Goal: Check status: Check status

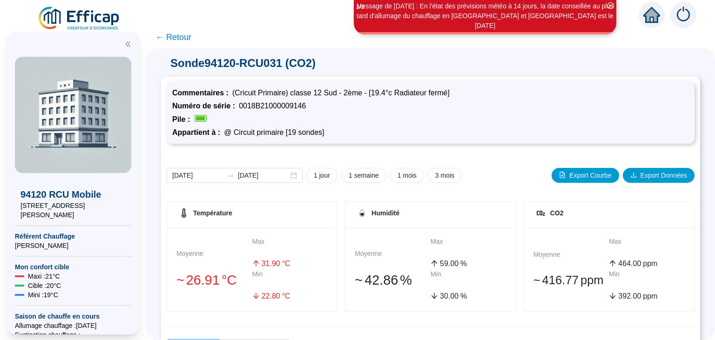
scroll to position [176, 0]
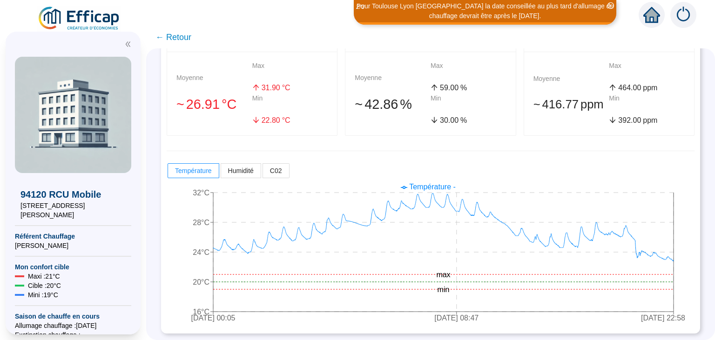
click at [165, 35] on span "← Retour" at bounding box center [173, 37] width 36 height 13
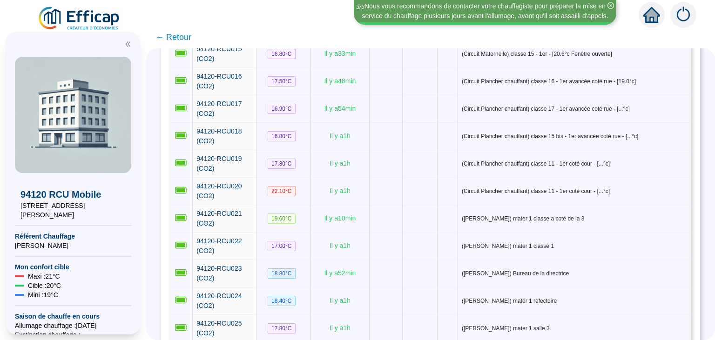
scroll to position [532, 0]
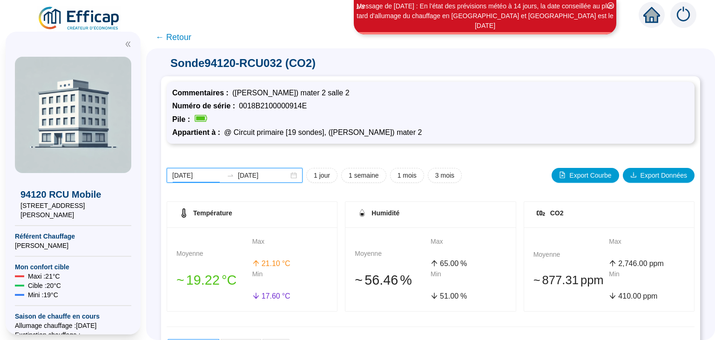
click at [203, 172] on input "[DATE]" at bounding box center [197, 176] width 51 height 10
click at [189, 176] on input "[DATE]" at bounding box center [197, 176] width 51 height 10
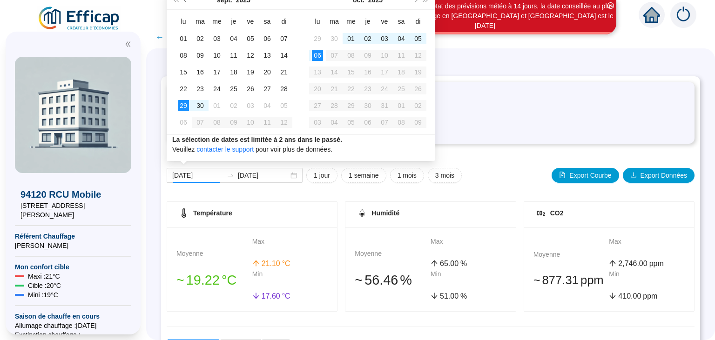
click at [183, 2] on button "Mois précédent (PageUp)" at bounding box center [186, 0] width 10 height 19
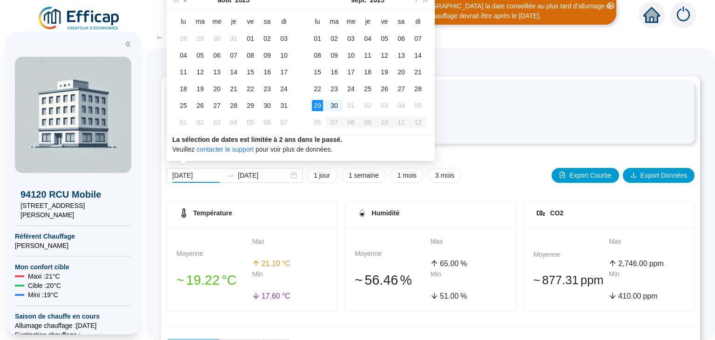
click at [183, 2] on button "Mois précédent (PageUp)" at bounding box center [186, 0] width 10 height 19
type input "[DATE]"
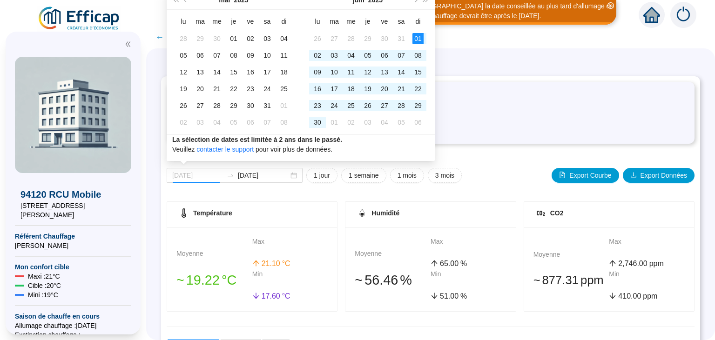
click at [417, 38] on div "01" at bounding box center [417, 38] width 11 height 11
type input "[DATE]"
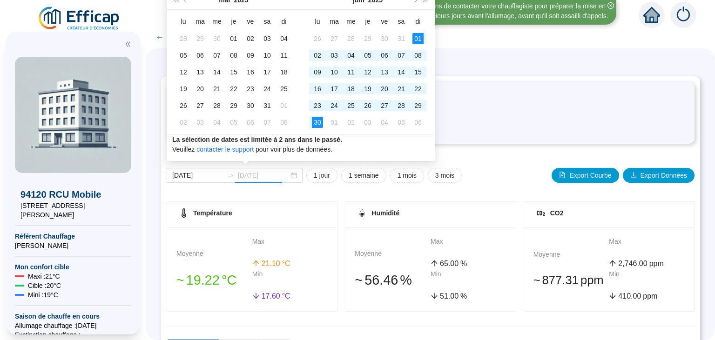
click at [320, 122] on div "30" at bounding box center [317, 122] width 11 height 11
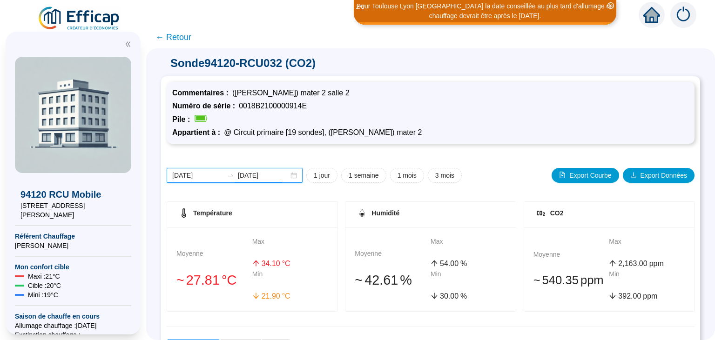
click at [198, 176] on input "[DATE]" at bounding box center [197, 176] width 51 height 10
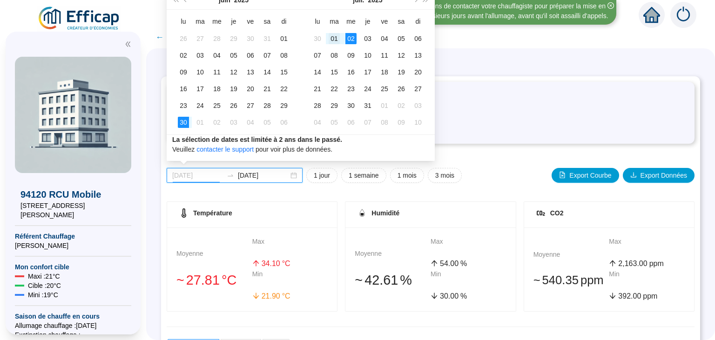
type input "[DATE]"
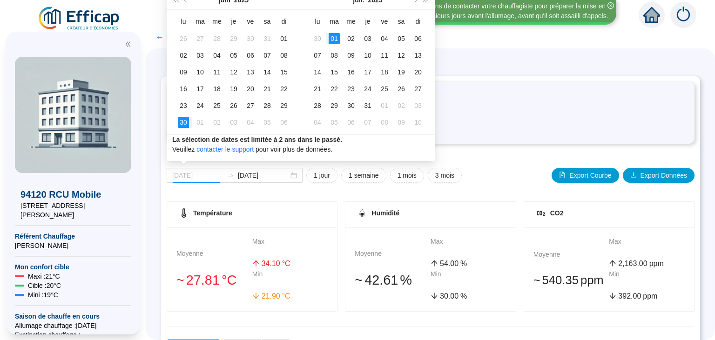
click at [335, 36] on div "01" at bounding box center [334, 38] width 11 height 11
type input "[DATE]"
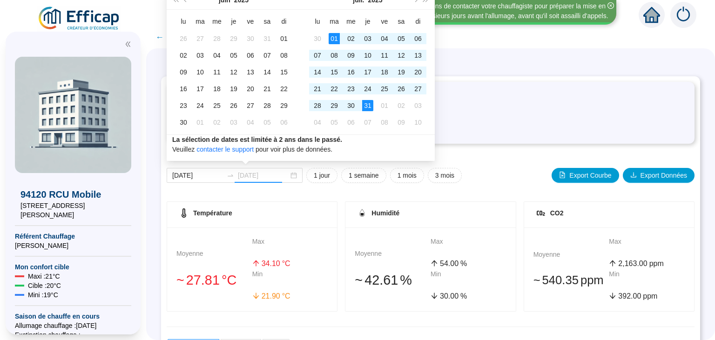
click at [365, 102] on div "31" at bounding box center [367, 105] width 11 height 11
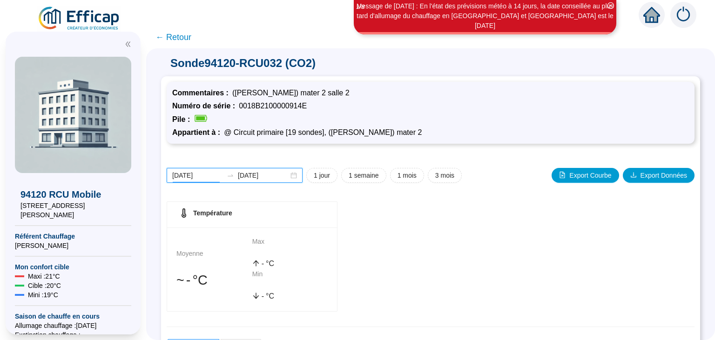
click at [203, 172] on input "[DATE]" at bounding box center [197, 176] width 51 height 10
click at [410, 260] on div "Température Moyenne 󠁾~ - °C Max - °C Min - °C" at bounding box center [431, 256] width 528 height 110
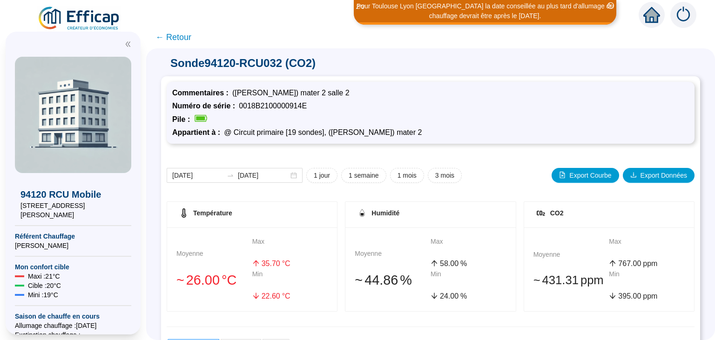
click at [511, 188] on div "[DATE] [DATE] 1 jour 1 semaine 1 mois 3 mois Export Courbe Export Données Tempé…" at bounding box center [431, 326] width 528 height 355
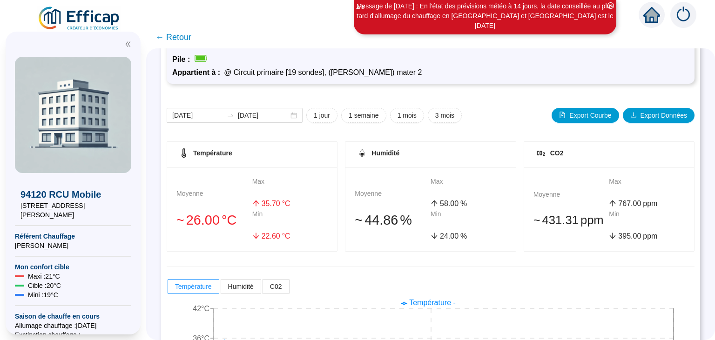
scroll to position [61, 0]
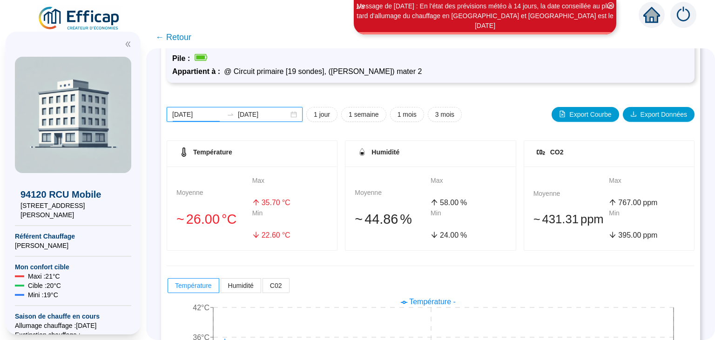
click at [202, 113] on input "[DATE]" at bounding box center [197, 115] width 51 height 10
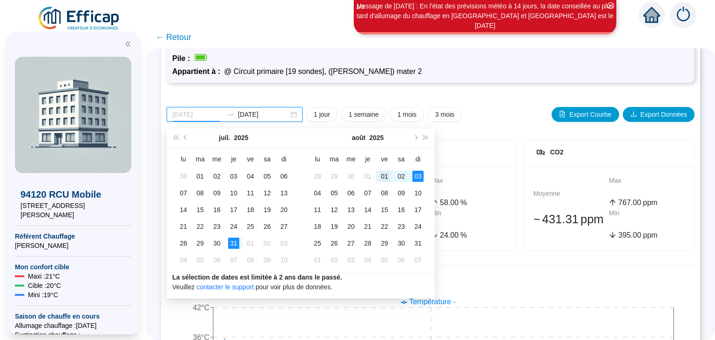
type input "[DATE]"
click at [387, 177] on div "01" at bounding box center [384, 176] width 11 height 11
type input "[DATE]"
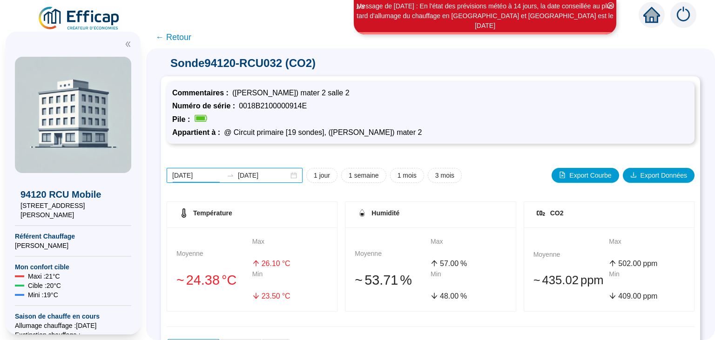
click at [199, 174] on input "[DATE]" at bounding box center [197, 176] width 51 height 10
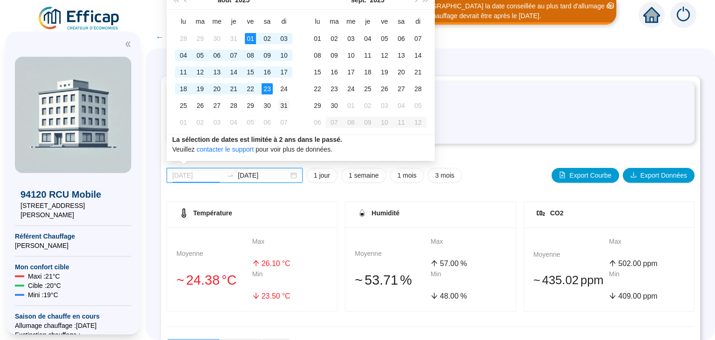
type input "[DATE]"
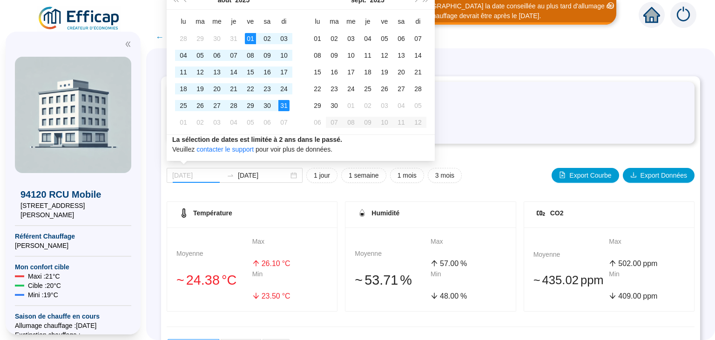
click at [284, 103] on div "31" at bounding box center [283, 105] width 11 height 11
type input "[DATE]"
click at [249, 35] on div "01" at bounding box center [250, 38] width 11 height 11
type input "[DATE]"
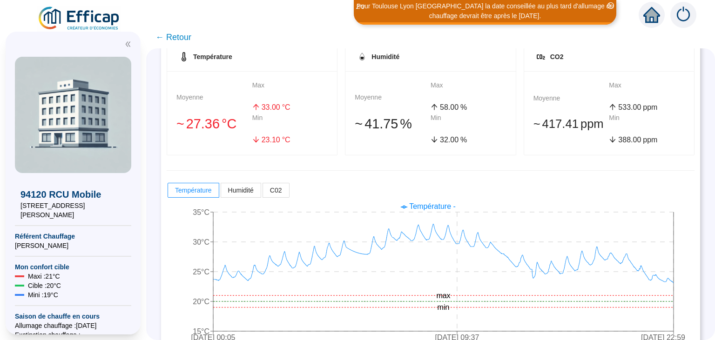
scroll to position [176, 0]
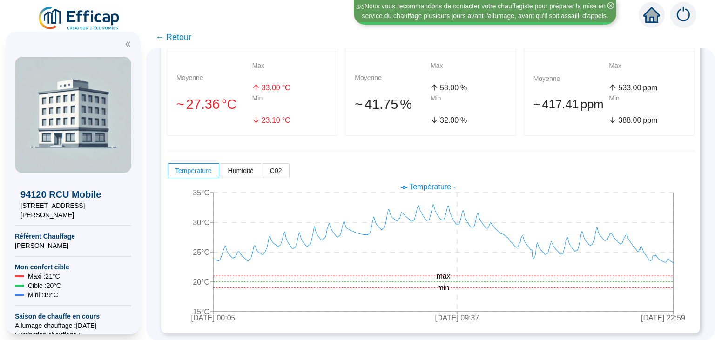
click at [183, 42] on span "← Retour" at bounding box center [173, 37] width 36 height 13
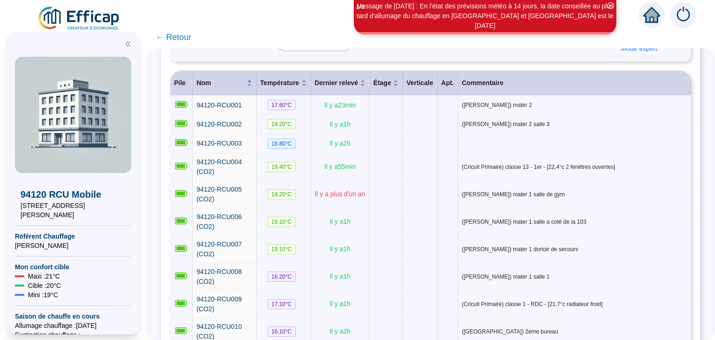
scroll to position [108, 0]
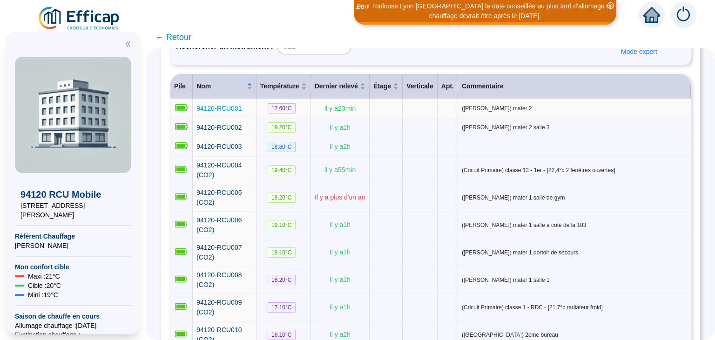
click at [230, 110] on span "94120-RCU001" at bounding box center [218, 108] width 45 height 7
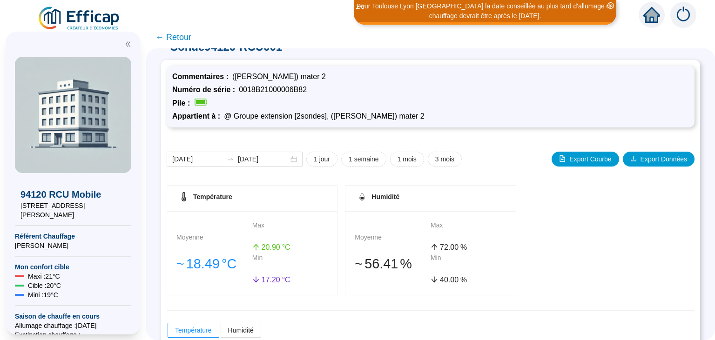
scroll to position [15, 0]
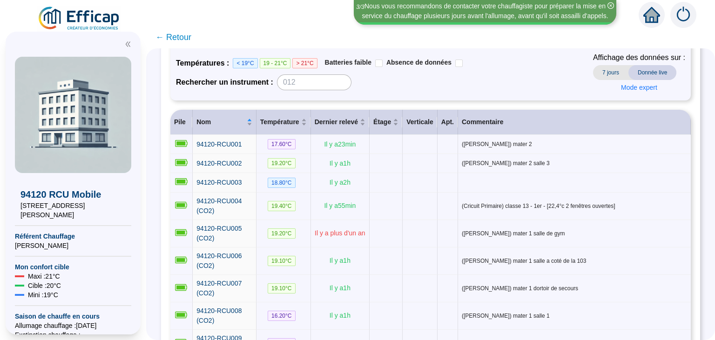
scroll to position [81, 0]
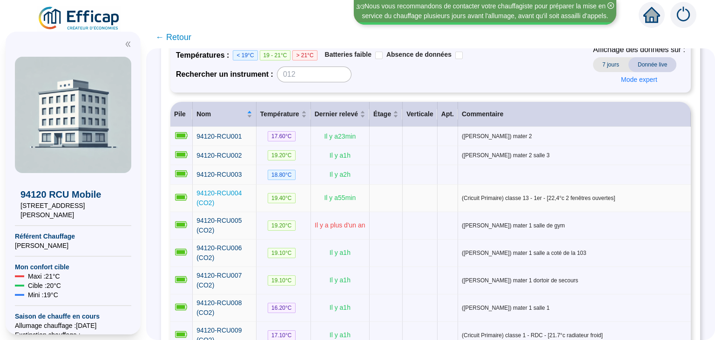
click at [225, 192] on span "94120-RCU004 (CO2)" at bounding box center [218, 197] width 45 height 17
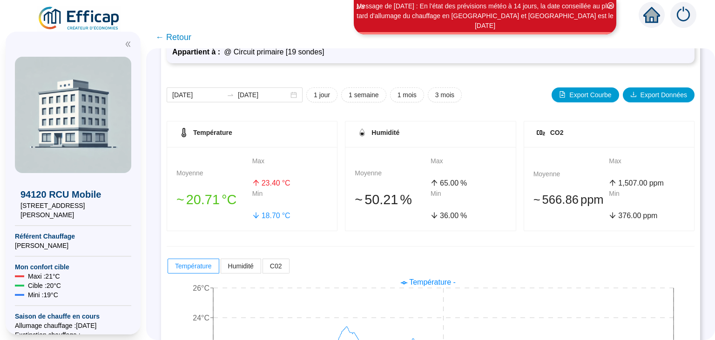
scroll to position [80, 0]
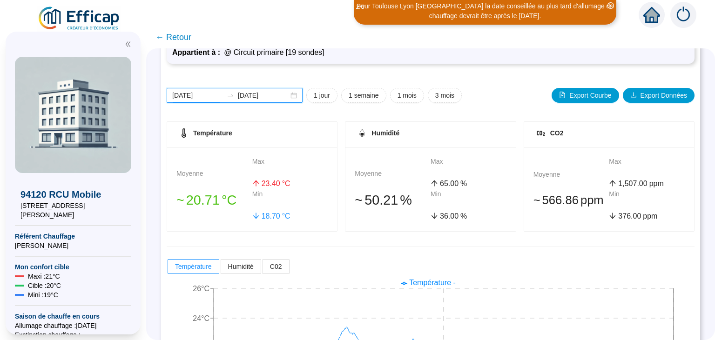
click at [201, 94] on input "[DATE]" at bounding box center [197, 96] width 51 height 10
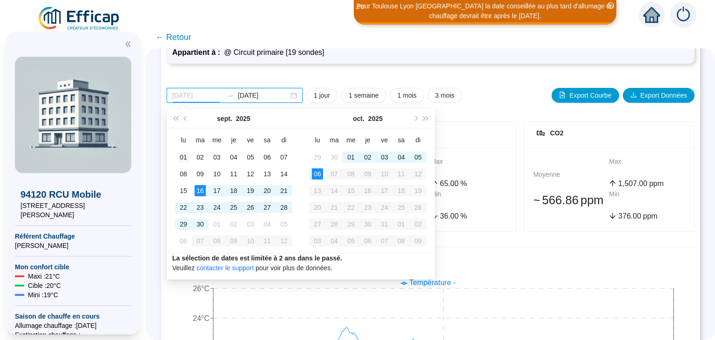
type input "[DATE]"
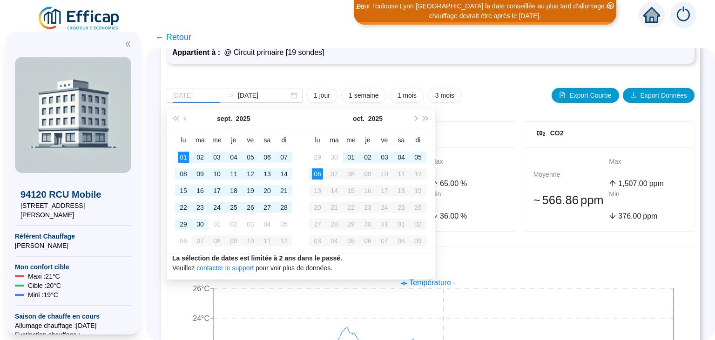
click at [183, 159] on div "01" at bounding box center [183, 157] width 11 height 11
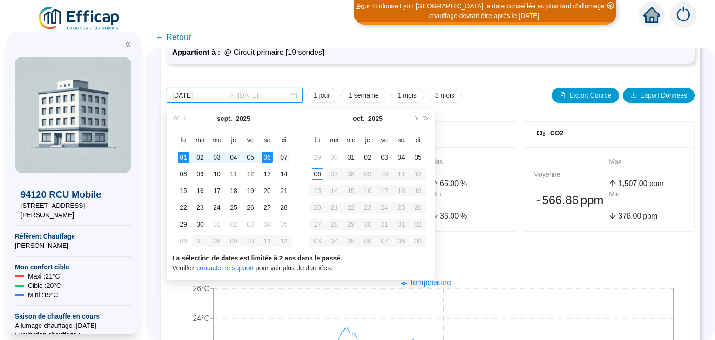
type input "[DATE]"
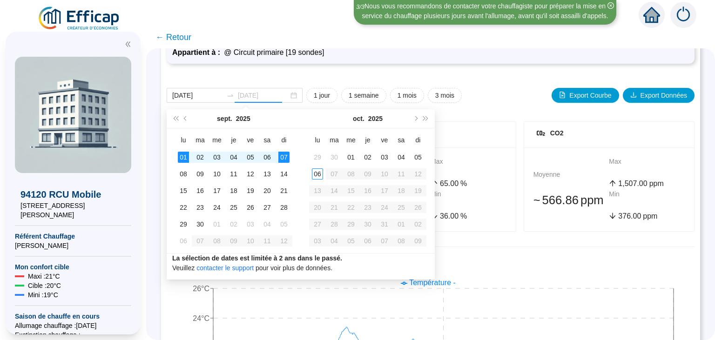
click at [287, 159] on div "07" at bounding box center [283, 157] width 11 height 11
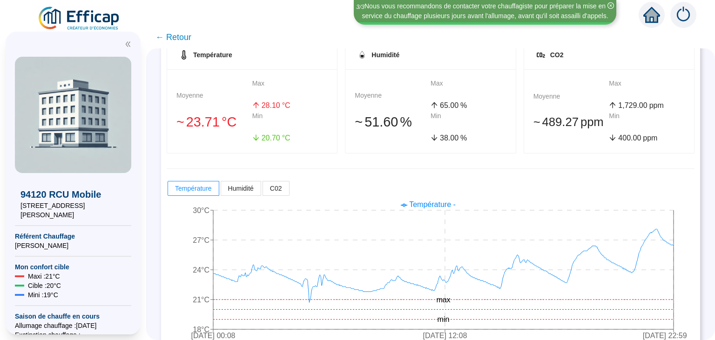
scroll to position [157, 0]
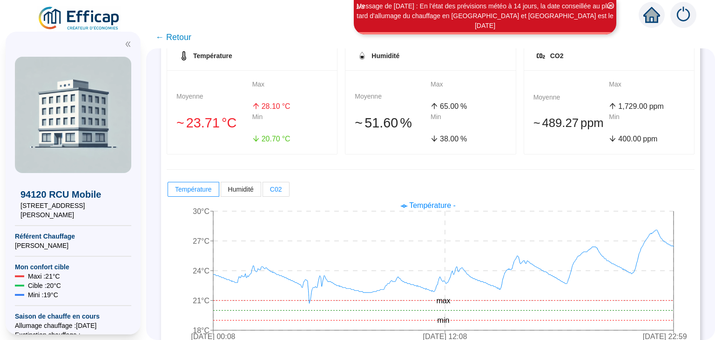
click at [273, 189] on span "C02" at bounding box center [276, 189] width 12 height 7
click at [263, 192] on input "C02" at bounding box center [263, 192] width 0 height 0
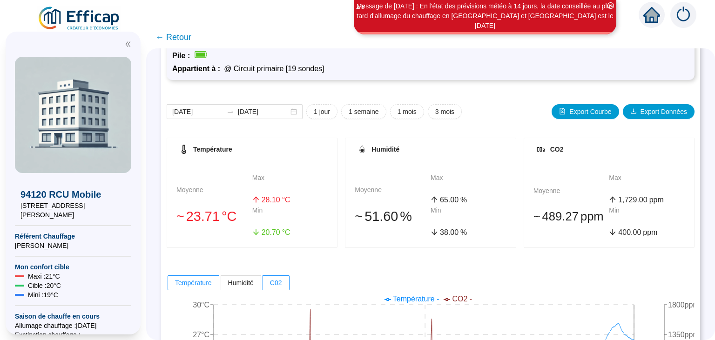
scroll to position [63, 0]
click at [320, 115] on span "1 jour" at bounding box center [322, 113] width 16 height 10
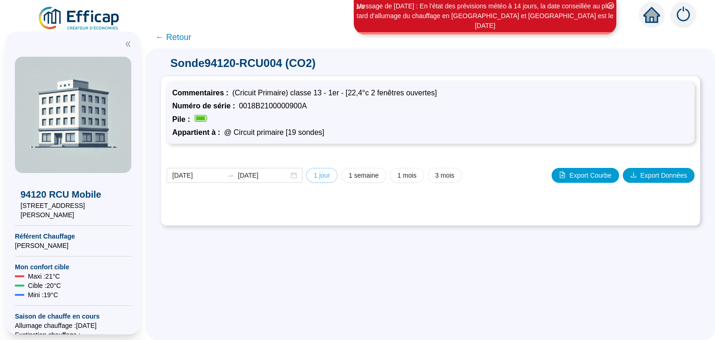
type input "[DATE]"
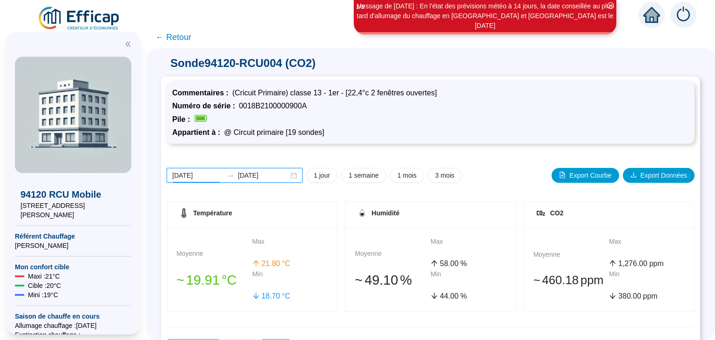
click at [206, 180] on input "[DATE]" at bounding box center [197, 176] width 51 height 10
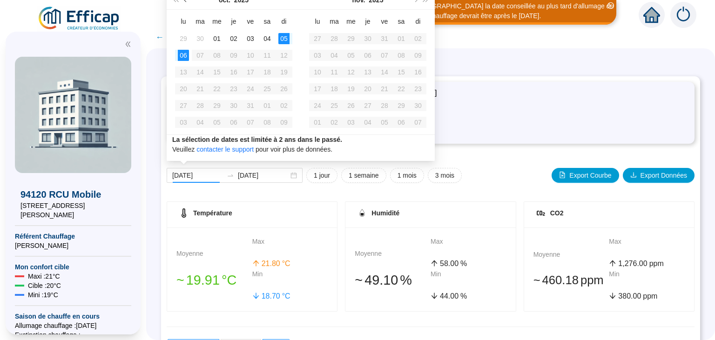
click at [184, 0] on button "Mois précédent (PageUp)" at bounding box center [186, 0] width 10 height 19
type input "[DATE]"
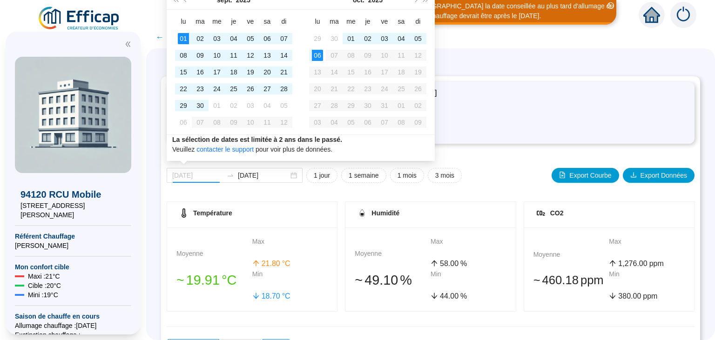
click at [184, 35] on div "01" at bounding box center [183, 38] width 11 height 11
type input "[DATE]"
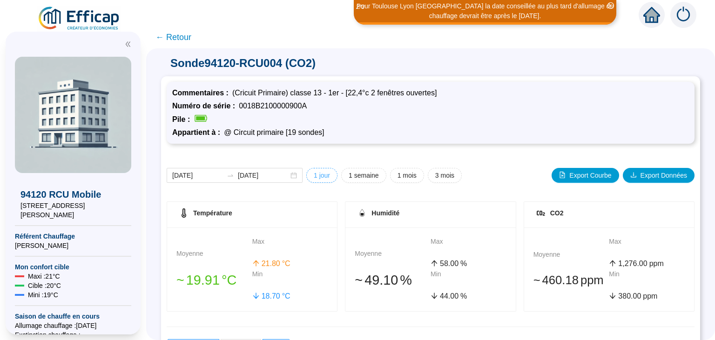
click at [315, 174] on span "1 jour" at bounding box center [322, 176] width 16 height 10
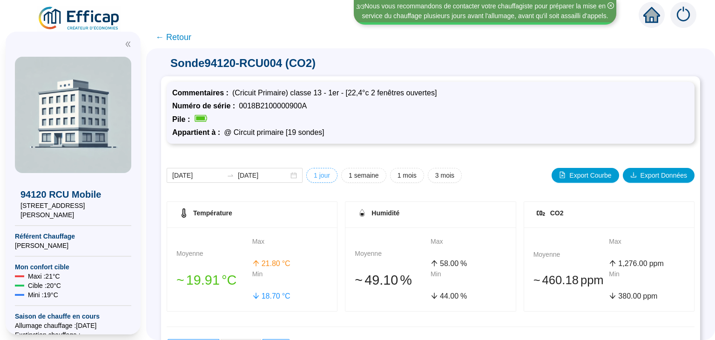
click at [315, 174] on span "1 jour" at bounding box center [322, 176] width 16 height 10
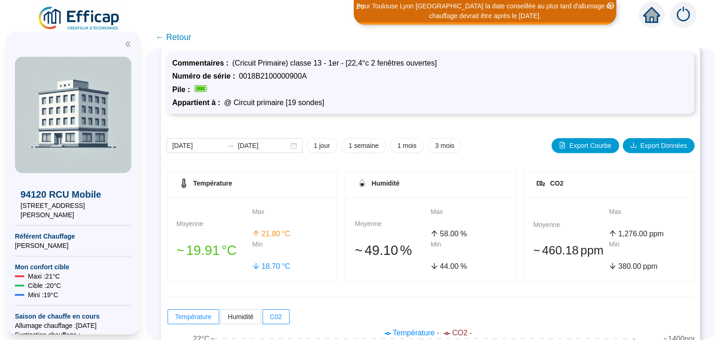
scroll to position [20, 0]
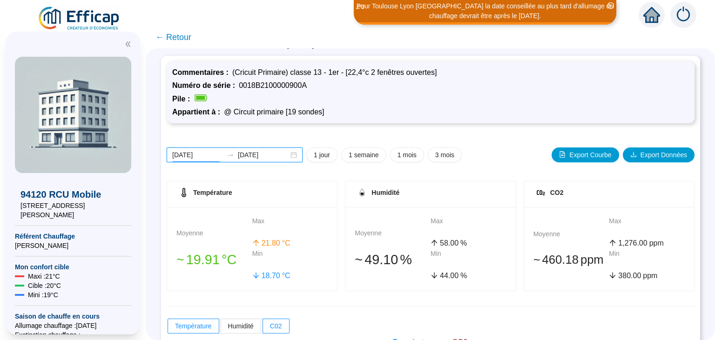
click at [199, 154] on input "[DATE]" at bounding box center [197, 155] width 51 height 10
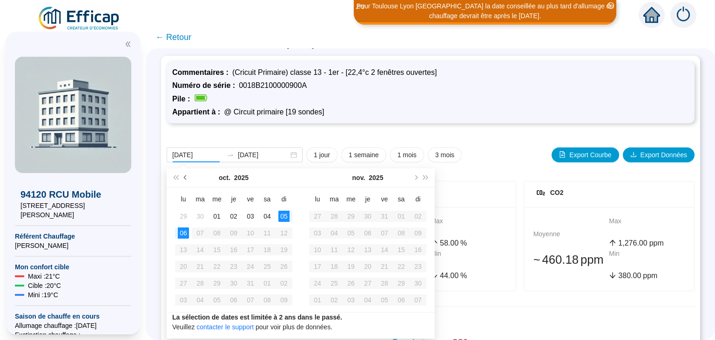
click at [185, 178] on span "Mois précédent (PageUp)" at bounding box center [186, 177] width 5 height 5
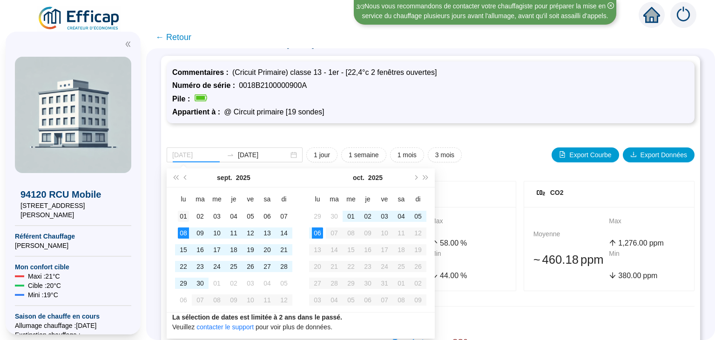
type input "[DATE]"
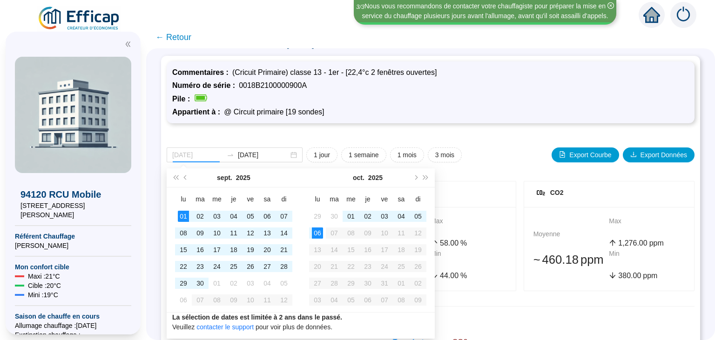
click at [182, 212] on div "01" at bounding box center [183, 216] width 11 height 11
type input "[DATE]"
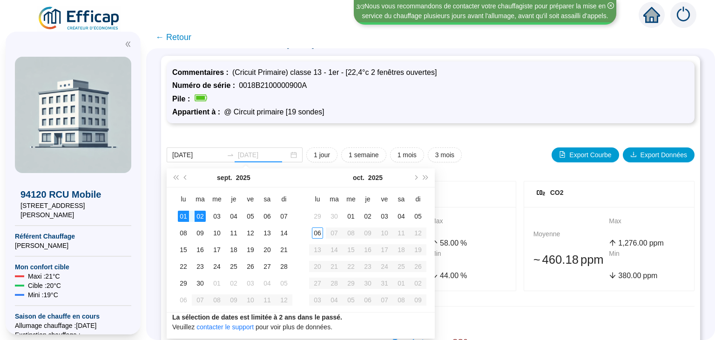
click at [199, 215] on div "02" at bounding box center [200, 216] width 11 height 11
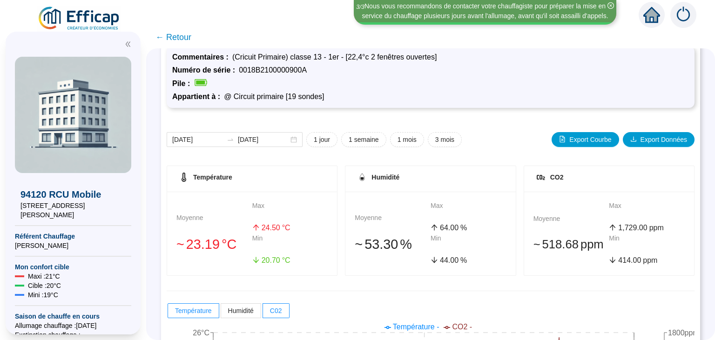
scroll to position [37, 0]
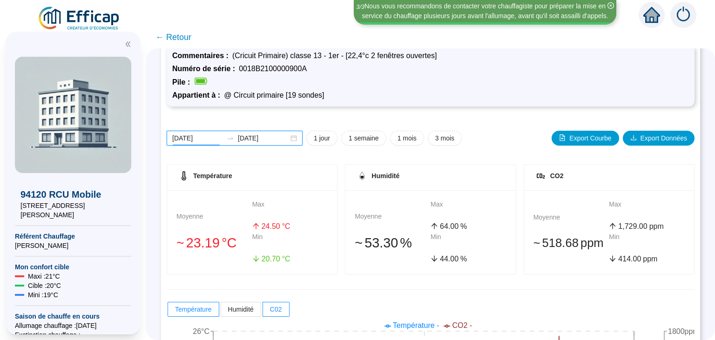
click at [200, 138] on input "[DATE]" at bounding box center [197, 139] width 51 height 10
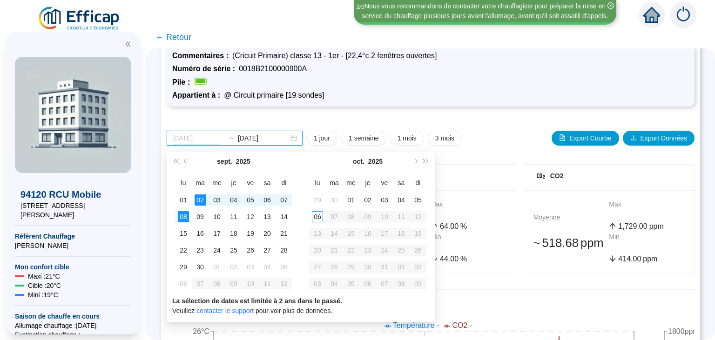
type input "[DATE]"
click at [185, 213] on div "08" at bounding box center [183, 216] width 11 height 11
type input "[DATE]"
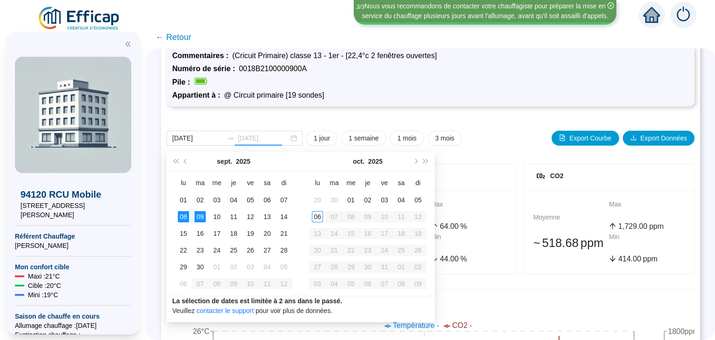
click at [202, 214] on div "09" at bounding box center [200, 216] width 11 height 11
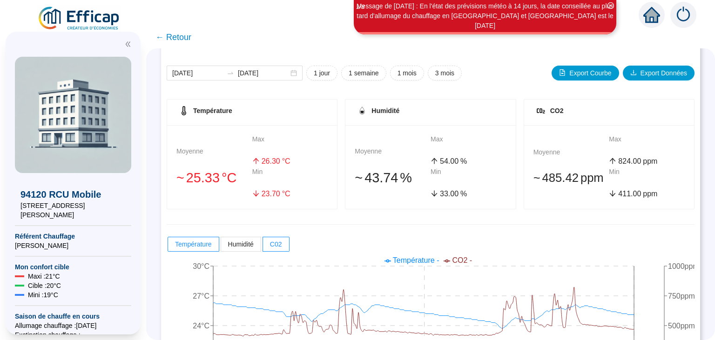
scroll to position [176, 0]
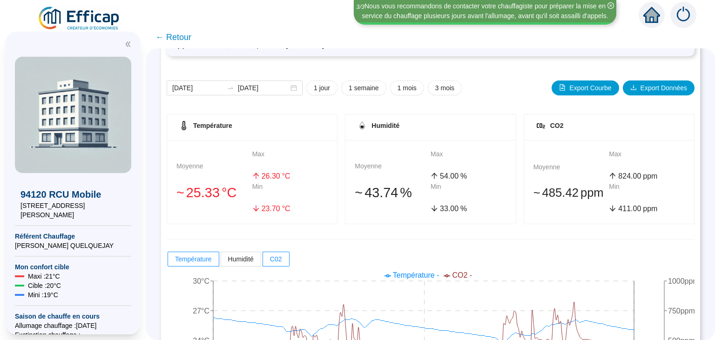
scroll to position [84, 0]
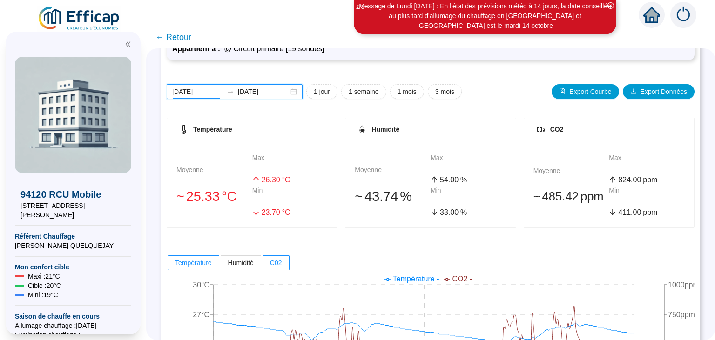
click at [195, 92] on input "[DATE]" at bounding box center [197, 92] width 51 height 10
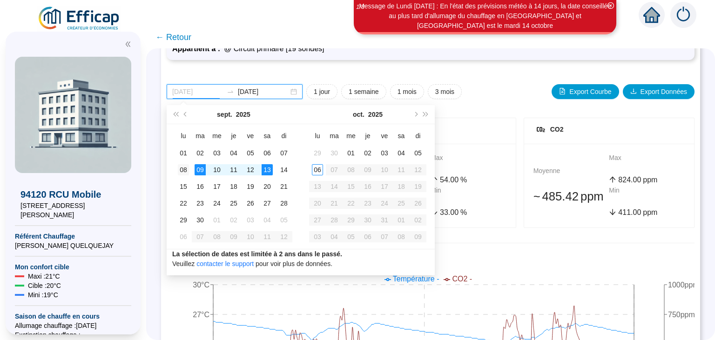
type input "[DATE]"
click at [184, 171] on div "08" at bounding box center [183, 169] width 11 height 11
type input "2025-09-14"
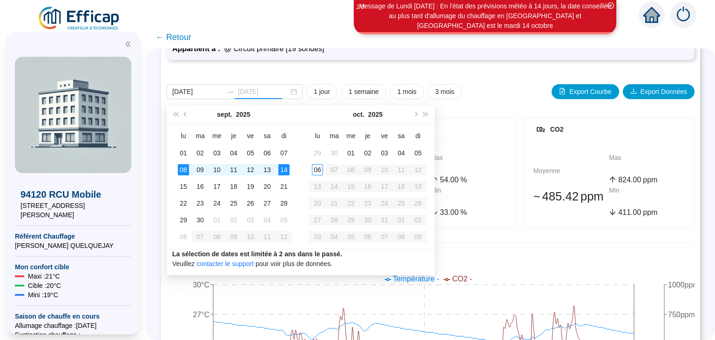
click at [282, 170] on div "14" at bounding box center [283, 169] width 11 height 11
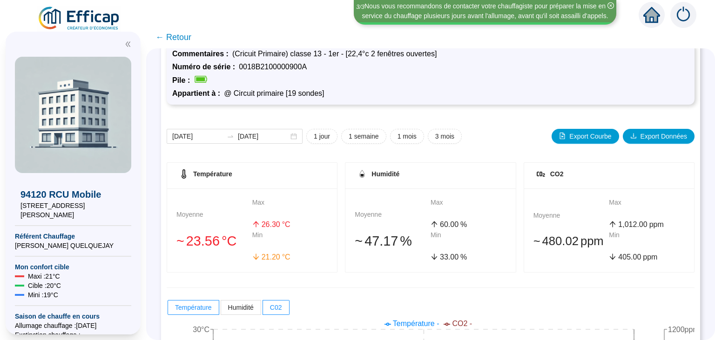
scroll to position [39, 0]
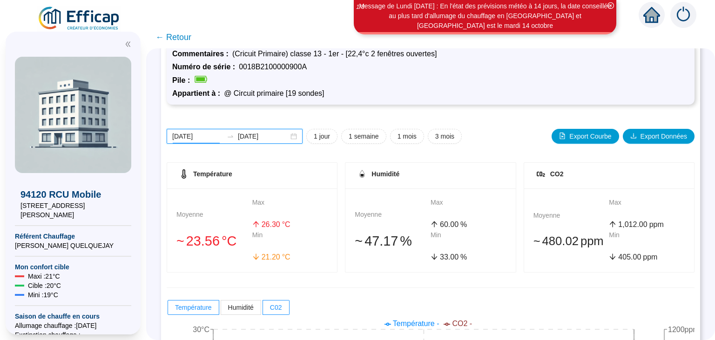
click at [191, 136] on input "[DATE]" at bounding box center [197, 137] width 51 height 10
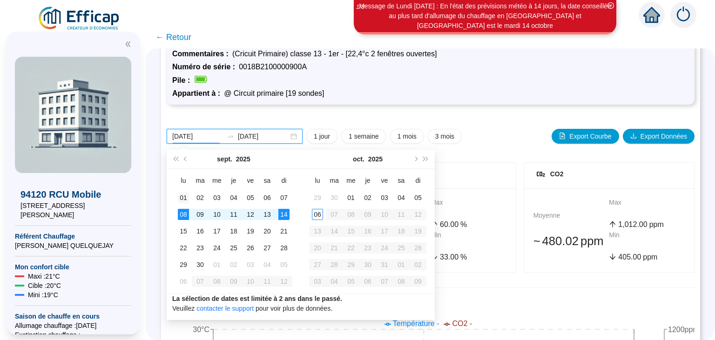
type input "[DATE]"
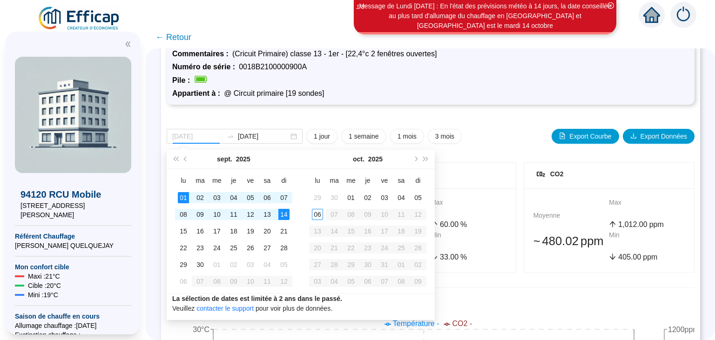
click at [181, 197] on div "01" at bounding box center [183, 197] width 11 height 11
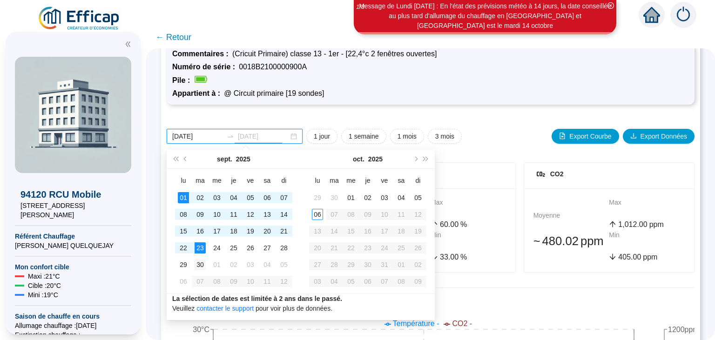
type input "[DATE]"
click at [202, 266] on div "30" at bounding box center [200, 264] width 11 height 11
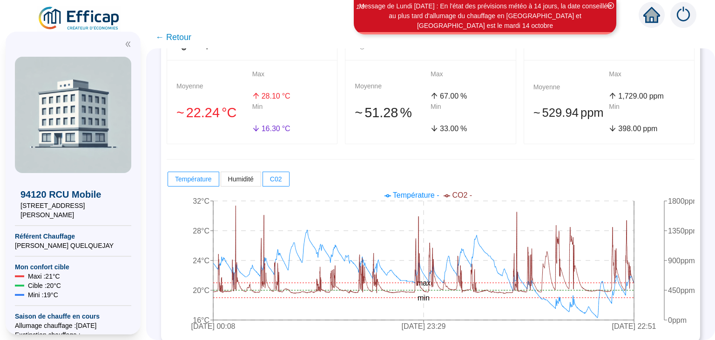
scroll to position [166, 0]
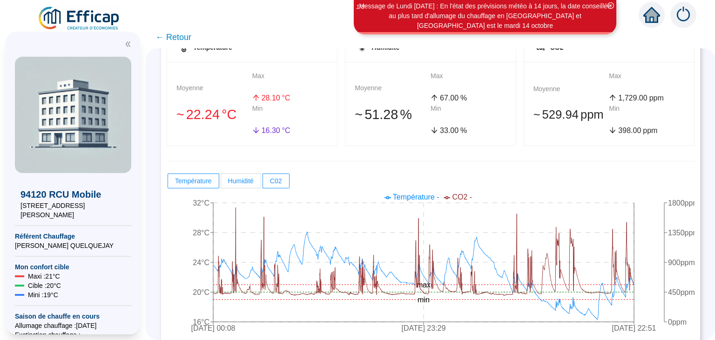
click at [238, 177] on span "Humidité" at bounding box center [241, 180] width 26 height 7
click at [221, 183] on input "Humidité" at bounding box center [221, 183] width 0 height 0
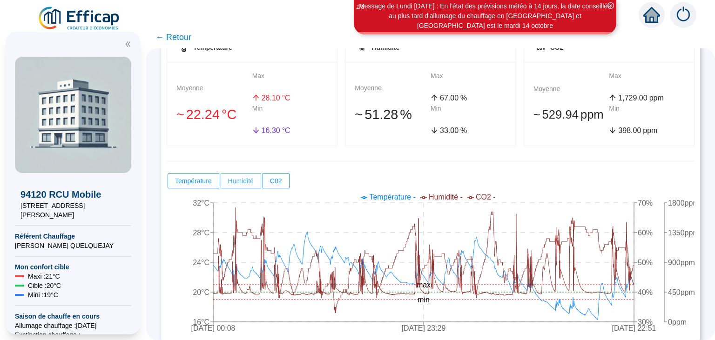
click at [249, 180] on span "Humidité" at bounding box center [241, 180] width 26 height 7
click at [221, 183] on input "Humidité" at bounding box center [221, 183] width 0 height 0
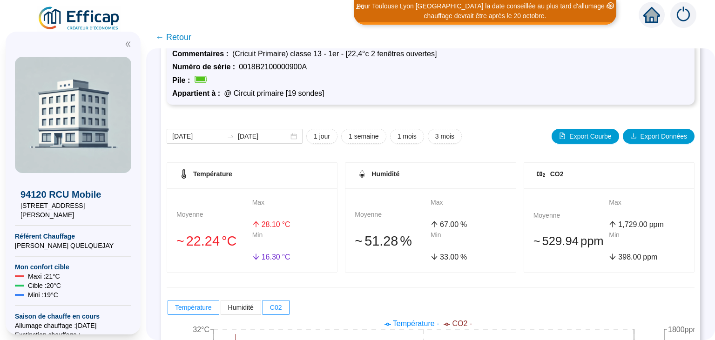
scroll to position [36, 0]
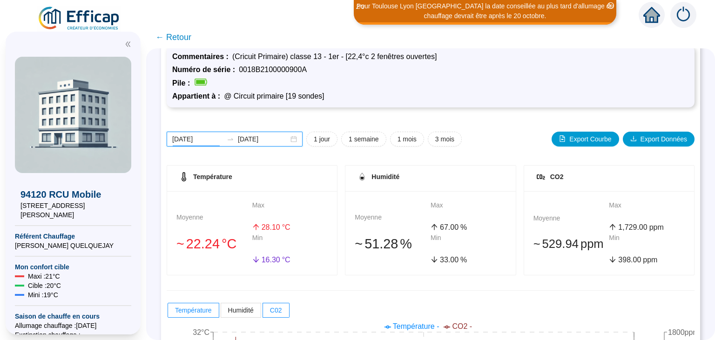
click at [194, 139] on input "[DATE]" at bounding box center [197, 139] width 51 height 10
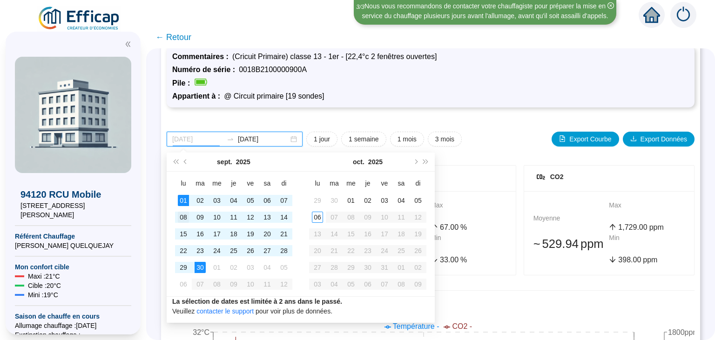
type input "[DATE]"
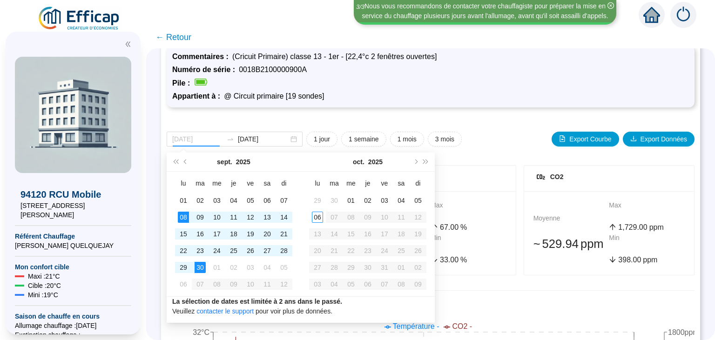
click at [181, 215] on div "08" at bounding box center [183, 217] width 11 height 11
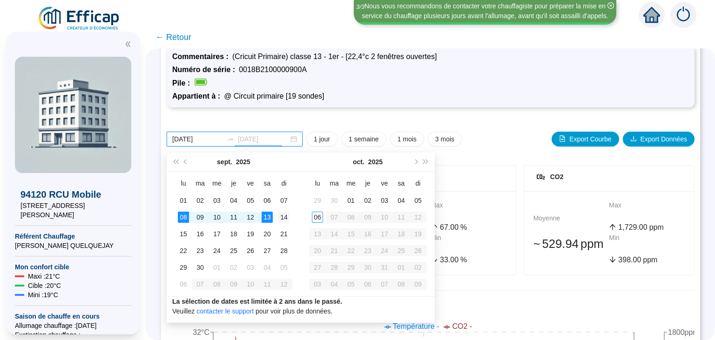
type input "2025-09-14"
click at [282, 221] on div "14" at bounding box center [283, 217] width 11 height 11
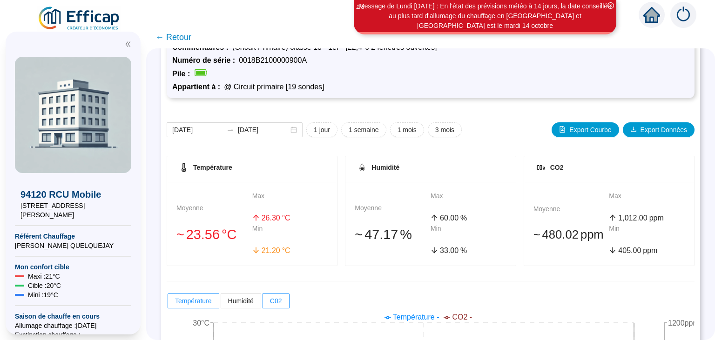
scroll to position [45, 0]
click at [204, 136] on div "2025-09-08 2025-09-14" at bounding box center [235, 130] width 136 height 15
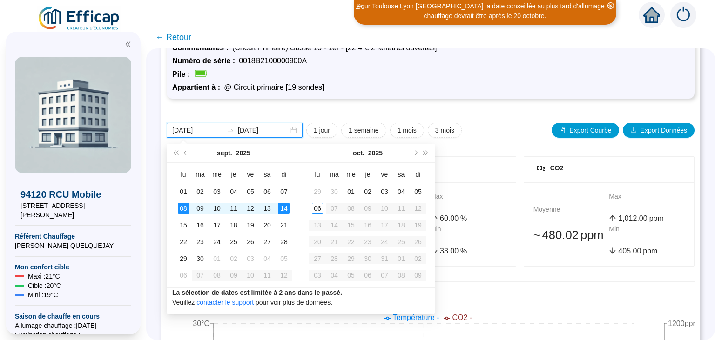
click at [201, 134] on input "[DATE]" at bounding box center [197, 131] width 51 height 10
type input "[DATE]"
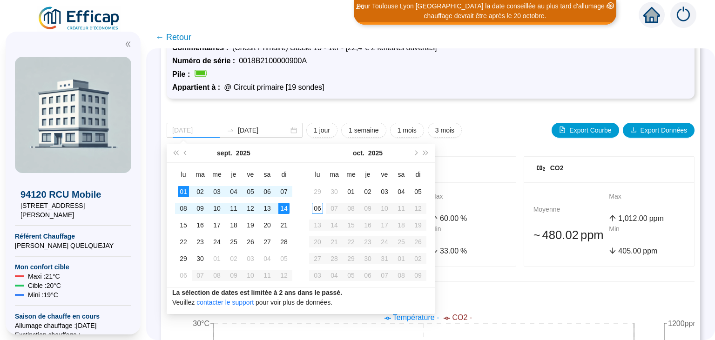
click at [183, 194] on div "01" at bounding box center [183, 191] width 11 height 11
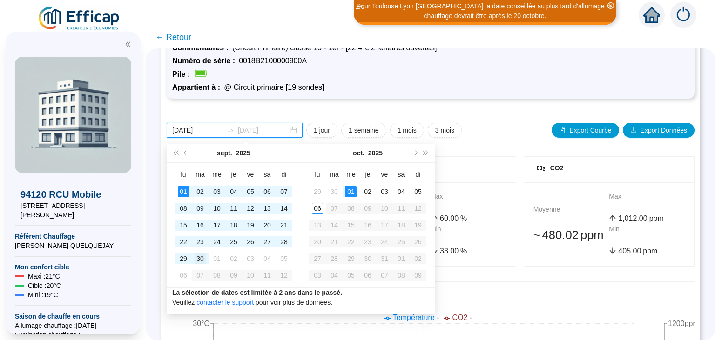
type input "[DATE]"
click at [202, 260] on div "30" at bounding box center [200, 258] width 11 height 11
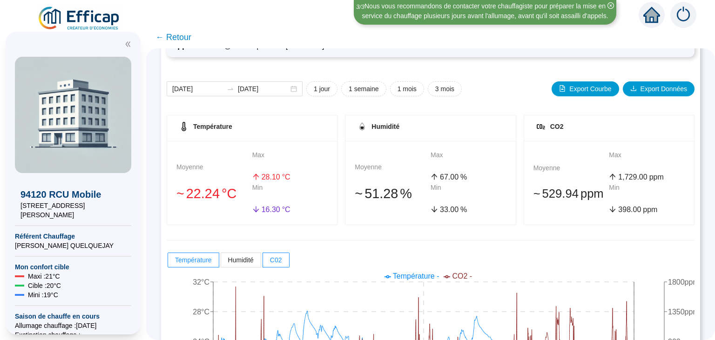
scroll to position [176, 0]
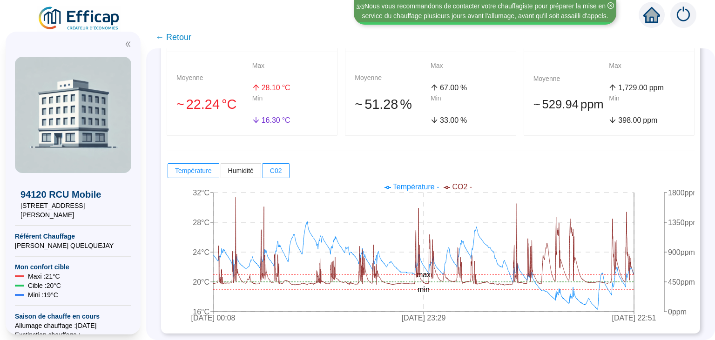
click at [626, 117] on span "398" at bounding box center [624, 120] width 13 height 8
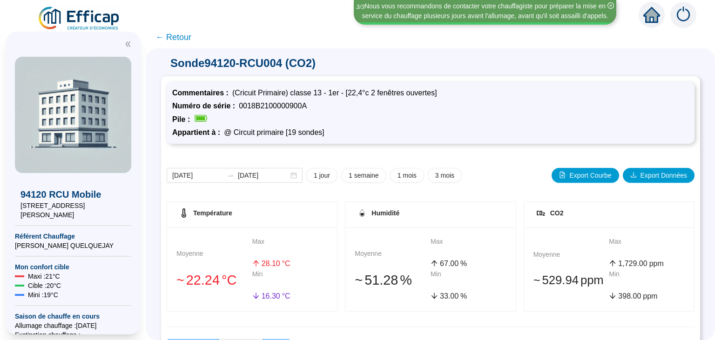
scroll to position [176, 0]
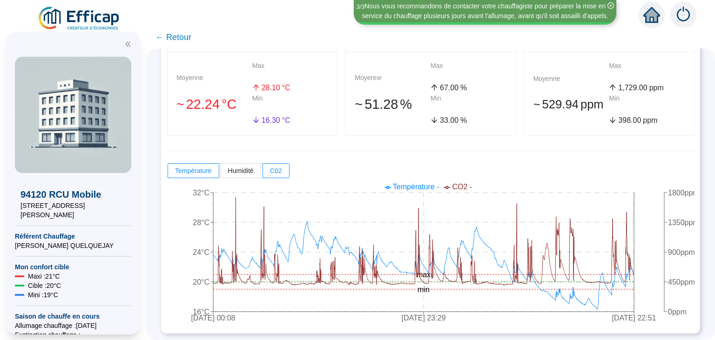
click at [479, 163] on div "Température Humidité C02" at bounding box center [431, 170] width 528 height 17
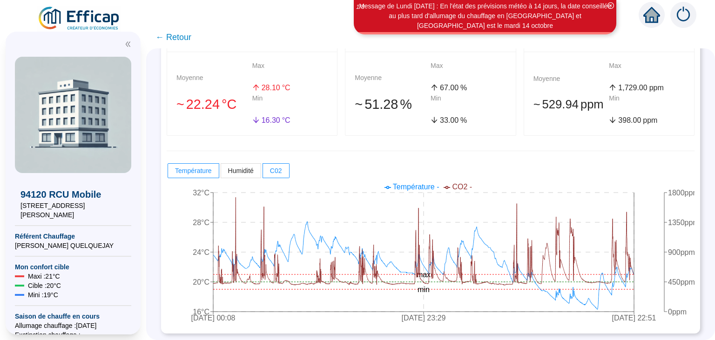
scroll to position [0, 0]
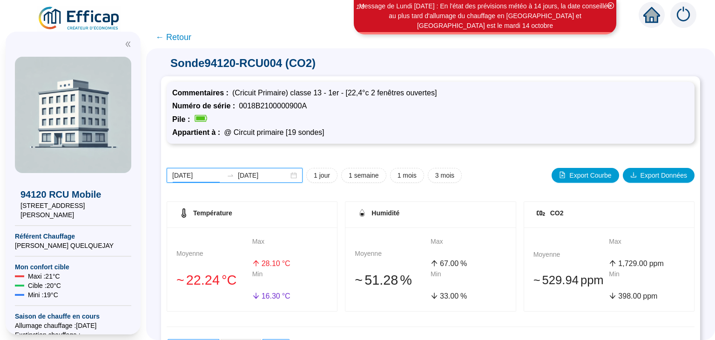
click at [202, 174] on input "[DATE]" at bounding box center [197, 176] width 51 height 10
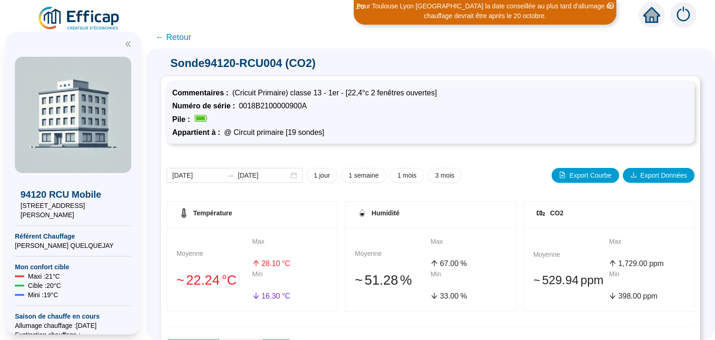
click at [497, 104] on div "Numéro de série : 0018B2100000900A" at bounding box center [430, 106] width 517 height 11
click at [174, 40] on span "← Retour" at bounding box center [173, 37] width 36 height 13
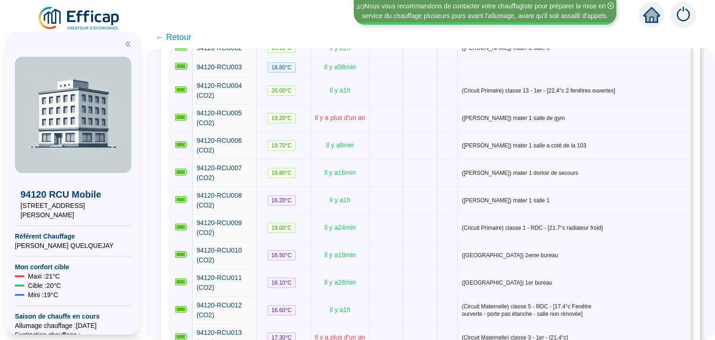
scroll to position [224, 0]
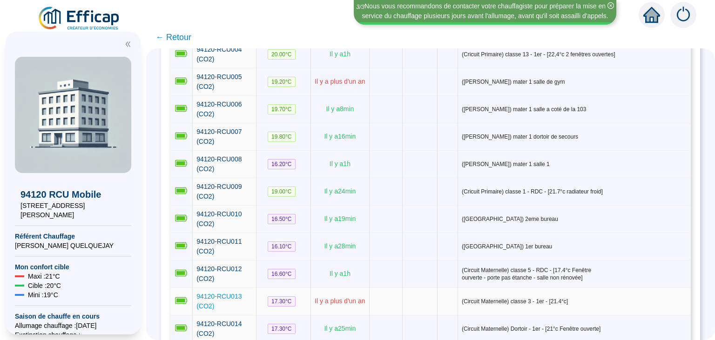
click at [219, 293] on span "94120-RCU013 (CO2)" at bounding box center [218, 301] width 45 height 17
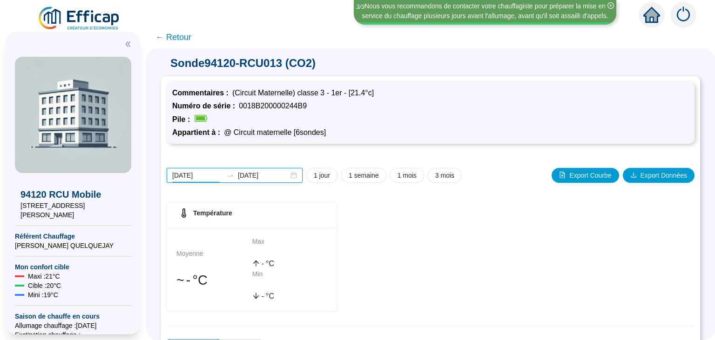
click at [202, 178] on input "[DATE]" at bounding box center [197, 176] width 51 height 10
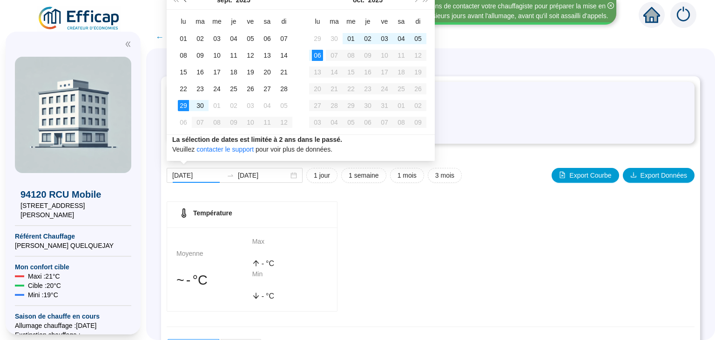
click at [185, 1] on span "Mois précédent (PageUp)" at bounding box center [186, 0] width 5 height 5
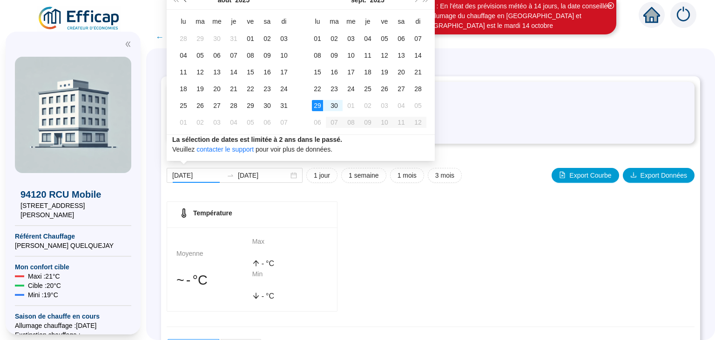
click at [185, 1] on span "Mois précédent (PageUp)" at bounding box center [186, 0] width 5 height 5
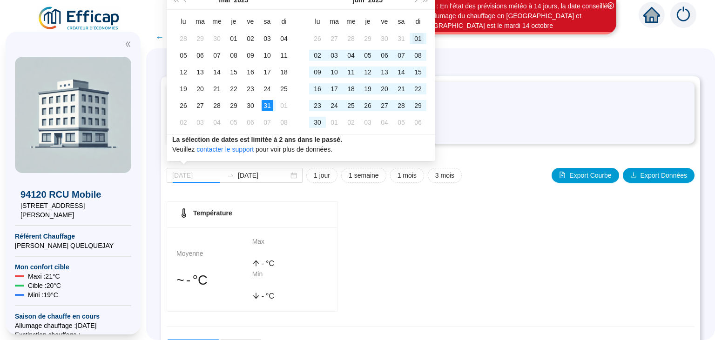
type input "[DATE]"
click at [420, 40] on div "01" at bounding box center [417, 38] width 11 height 11
type input "[DATE]"
click at [320, 124] on div "30" at bounding box center [317, 122] width 11 height 11
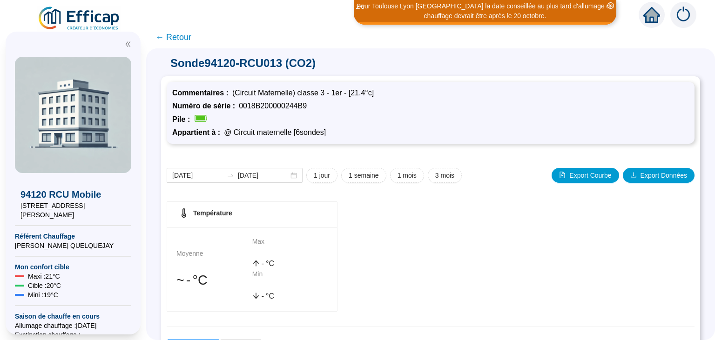
click at [179, 41] on span "← Retour" at bounding box center [173, 37] width 36 height 13
